Goal: Information Seeking & Learning: Check status

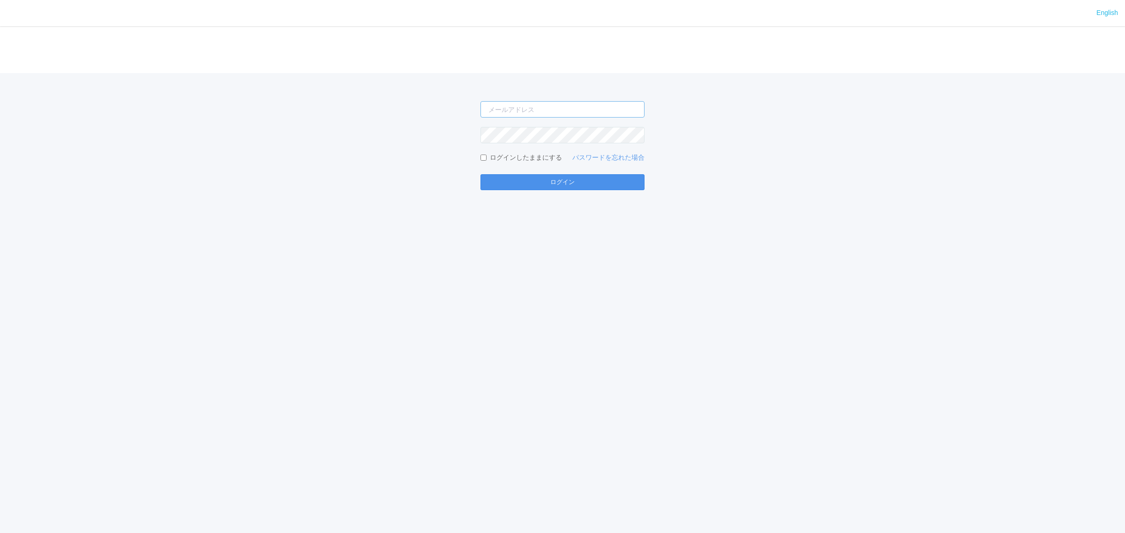
type input "[PERSON_NAME][EMAIL_ADDRESS][DOMAIN_NAME]"
click at [521, 179] on button "ログイン" at bounding box center [562, 182] width 164 height 16
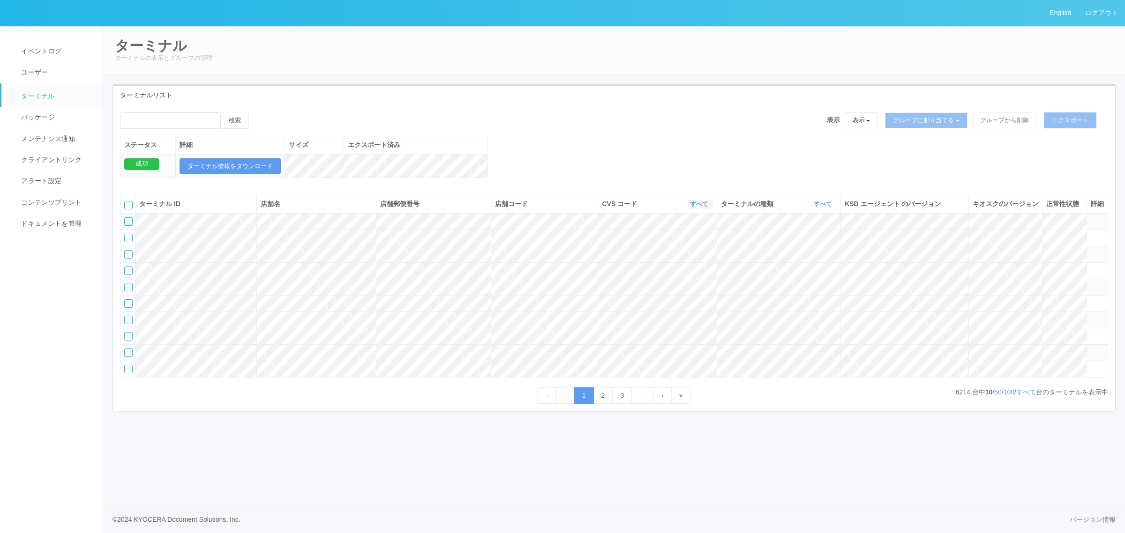
click at [690, 208] on link "すべて" at bounding box center [700, 204] width 21 height 7
click at [561, 132] on div "検索 表示 表示 すべてのターミナル 未割り当てのターミナル グループを追加 グループ名を編集 アーカイブ済みのターミナル グループに割り当てる グループを追…" at bounding box center [614, 124] width 988 height 24
click at [693, 208] on link "すべて" at bounding box center [700, 204] width 21 height 7
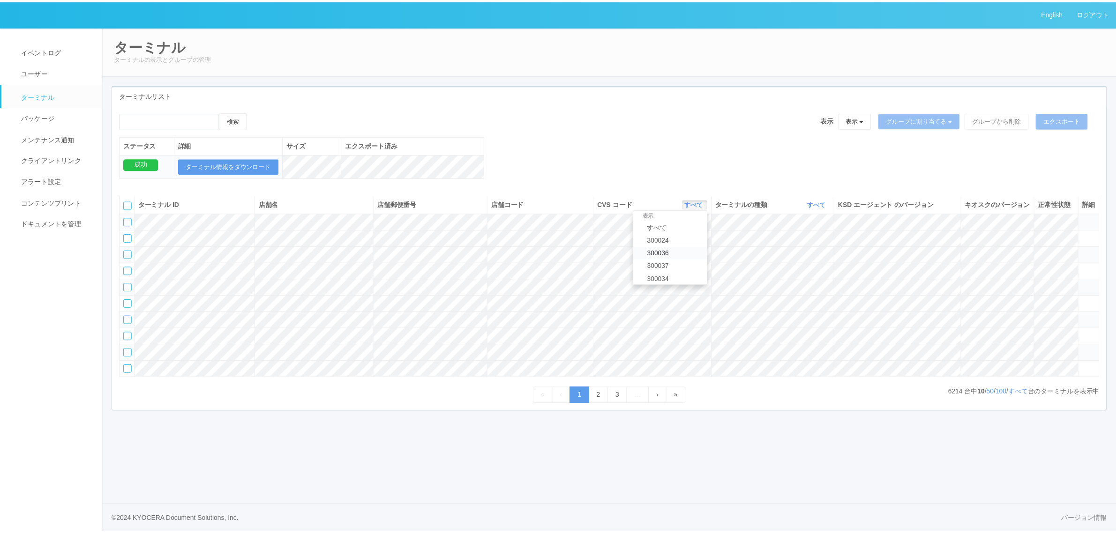
scroll to position [0, 0]
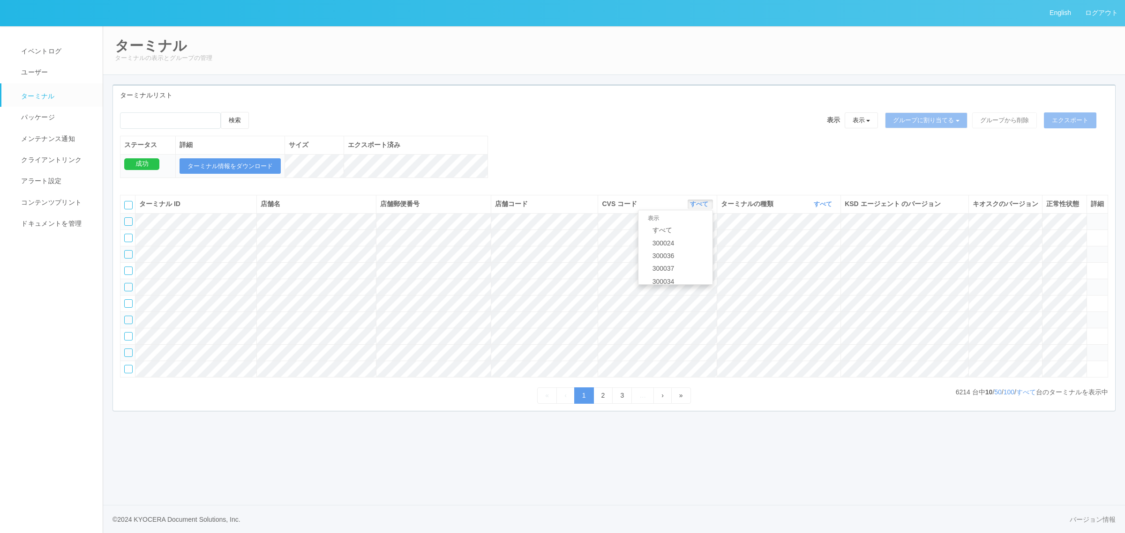
click at [776, 265] on tbody at bounding box center [613, 295] width 987 height 164
click at [818, 208] on link "すべて" at bounding box center [824, 204] width 21 height 7
click at [798, 247] on span "キオスク" at bounding box center [786, 242] width 31 height 7
click at [736, 174] on div "検索 表示 表示 すべてのターミナル 未割り当てのターミナル グループを追加 グループ名を編集 アーカイブ済みのターミナル グループに割り当てる グループを追…" at bounding box center [614, 150] width 1002 height 76
click at [1027, 396] on link "すべて" at bounding box center [1026, 391] width 20 height 7
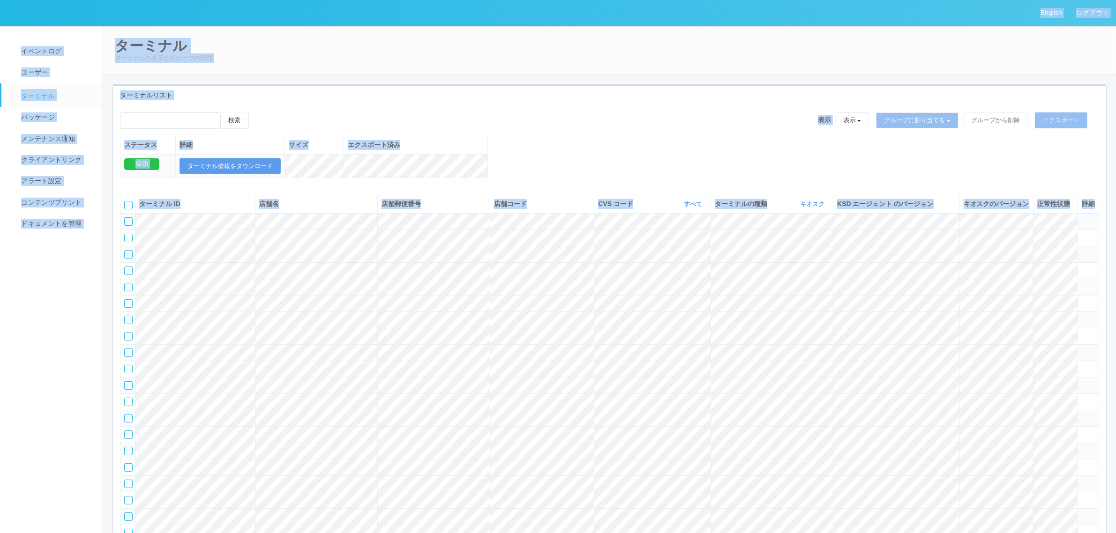
copy div "Loremip dolor sitame cons adipi elits doeiusmo temporinc utlabo etdolorem aliqu…"
click at [684, 208] on link "すべて" at bounding box center [694, 204] width 21 height 7
click at [675, 256] on link "115110" at bounding box center [669, 250] width 74 height 13
drag, startPoint x: 582, startPoint y: 153, endPoint x: 577, endPoint y: 180, distance: 27.6
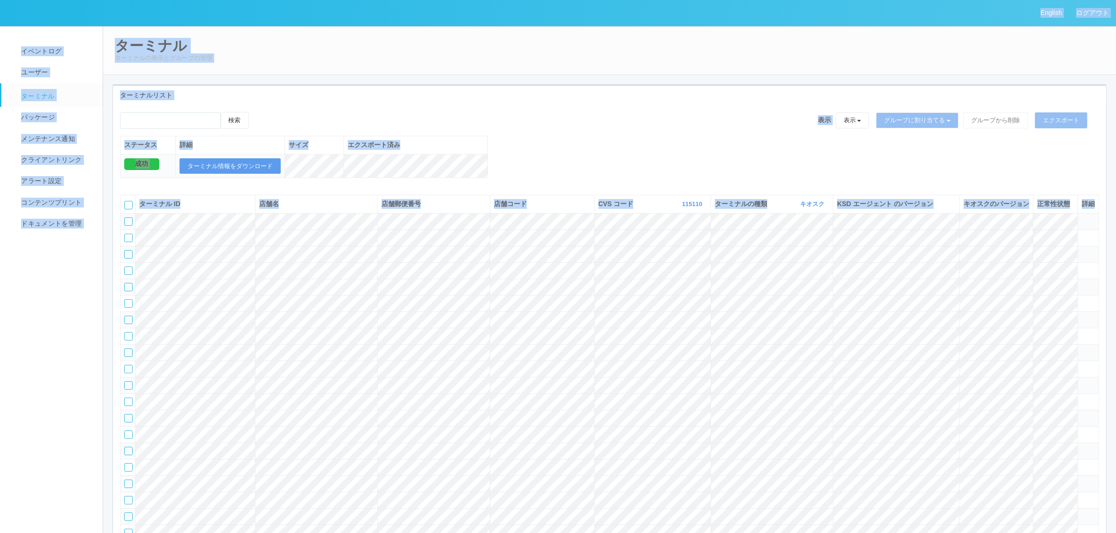
click at [582, 153] on div "検索 表示 表示 すべてのターミナル 未割り当てのターミナル グループを追加 グループ名を編集 アーカイブ済みのターミナル グループに割り当てる グループを追…" at bounding box center [609, 150] width 993 height 76
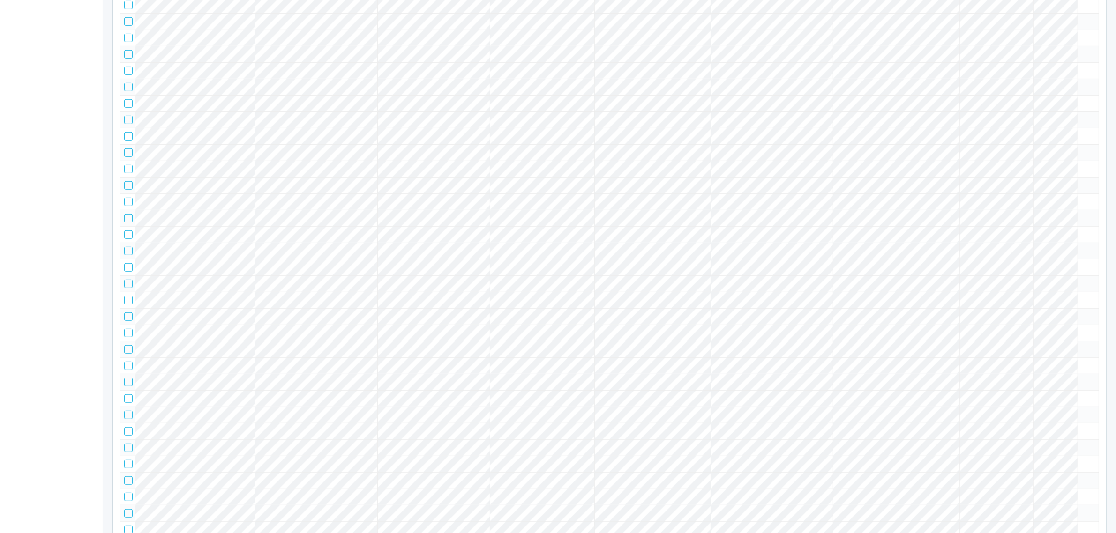
scroll to position [0, 0]
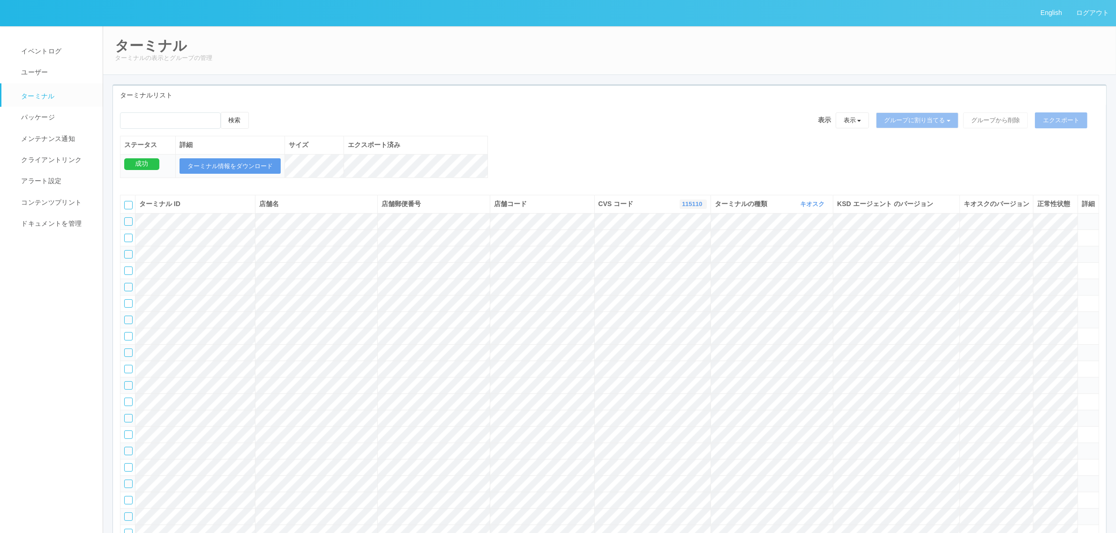
click at [687, 208] on link "115110" at bounding box center [693, 204] width 22 height 7
click at [681, 248] on link "300037" at bounding box center [669, 241] width 74 height 13
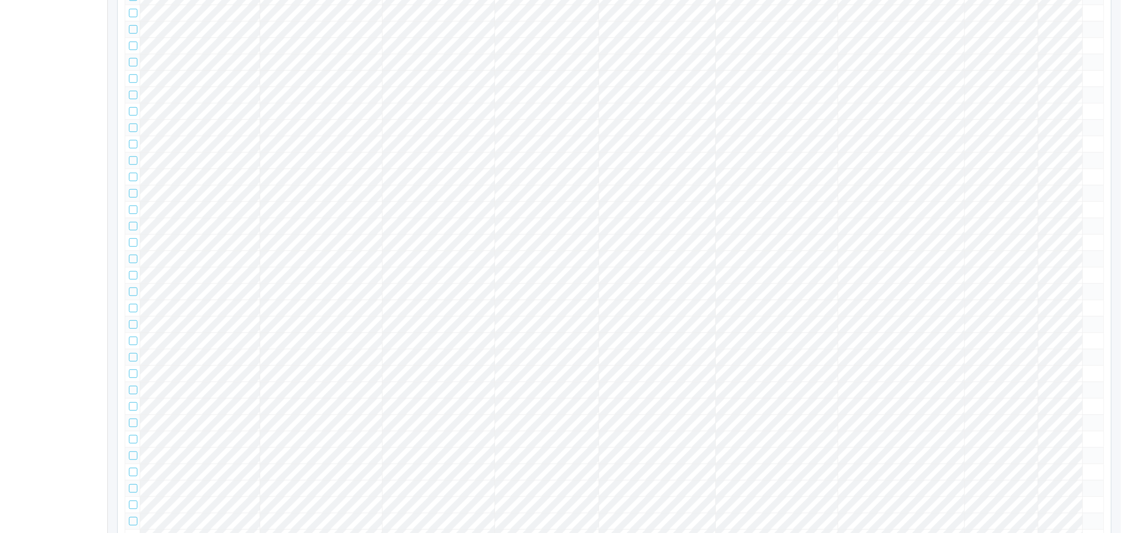
scroll to position [910, 0]
click at [1082, 62] on icon at bounding box center [1082, 62] width 0 height 0
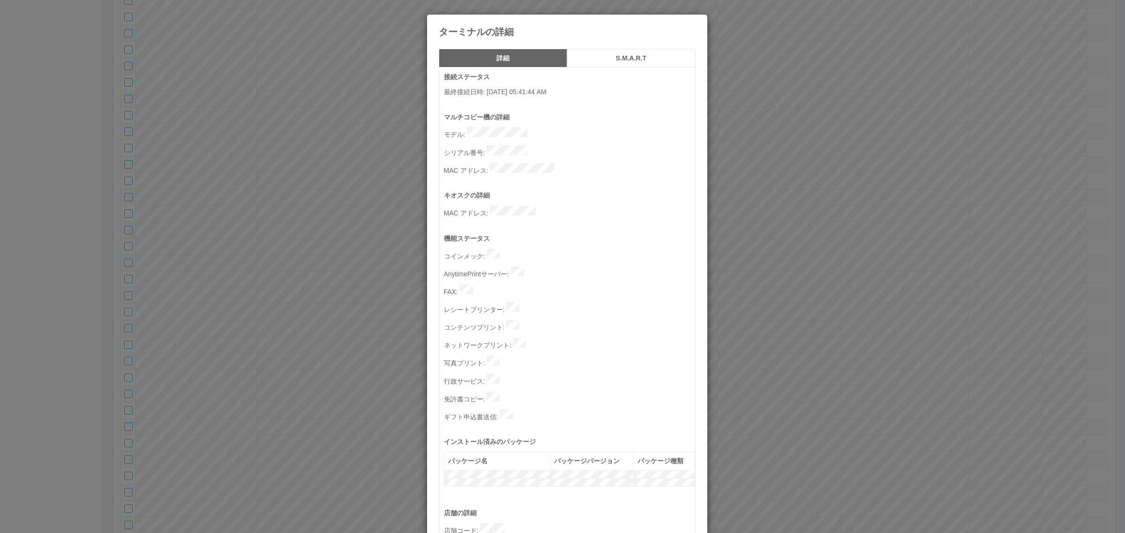
click at [1015, 277] on div "ターミナルの詳細 詳細 S.M.A.R.T 接続ステータス 最終接続日時 : [DATE] 05:41:44 AM マルチコピー機の詳細 モデル : シリアル…" at bounding box center [562, 266] width 1125 height 533
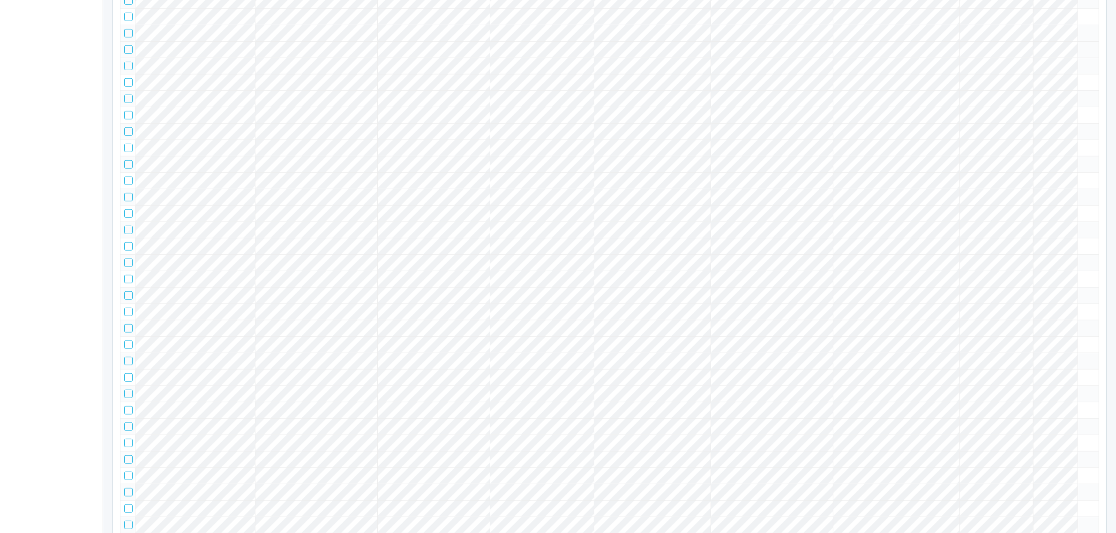
click at [1082, 45] on icon at bounding box center [1082, 45] width 0 height 0
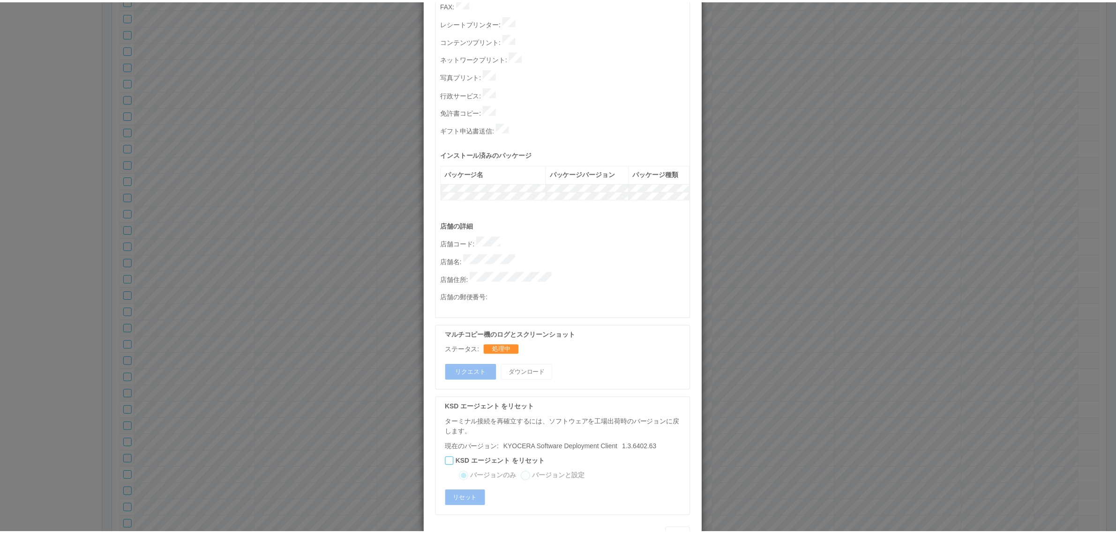
scroll to position [289, 0]
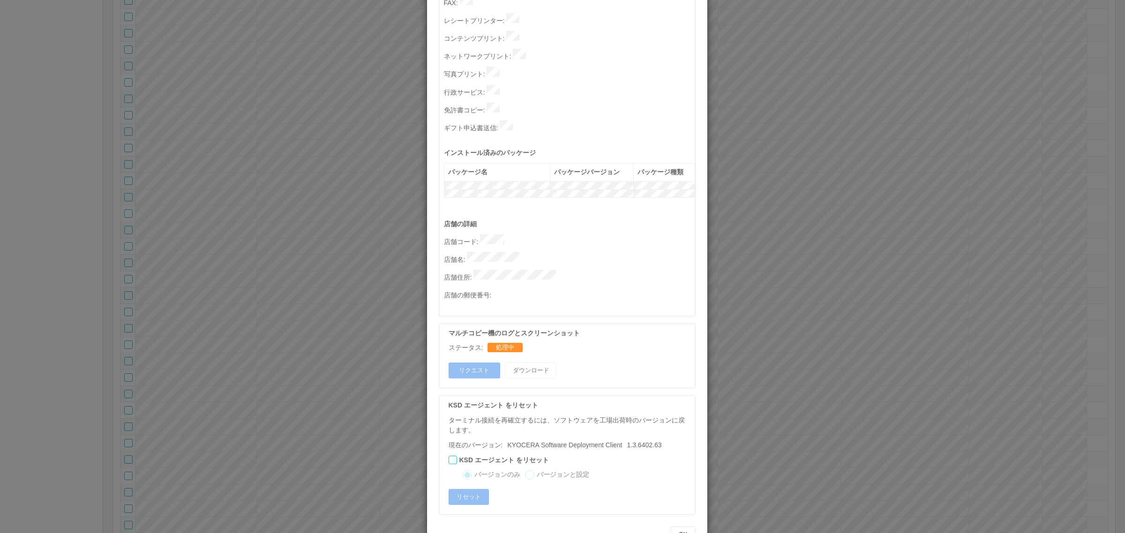
click at [786, 267] on div "ターミナルの詳細 詳細 S.M.A.R.T 接続ステータス 最終接続日時 : [DATE] 05:41:50 AM マルチコピー機の詳細 モデル : シリアル…" at bounding box center [562, 266] width 1125 height 533
